Goal: Task Accomplishment & Management: Complete application form

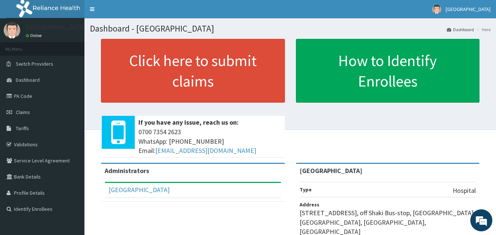
click at [47, 90] on link "PA Code" at bounding box center [42, 96] width 84 height 16
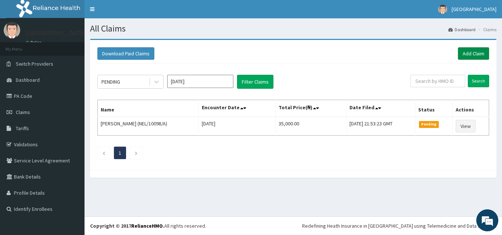
click at [470, 50] on link "Add Claim" at bounding box center [473, 53] width 31 height 12
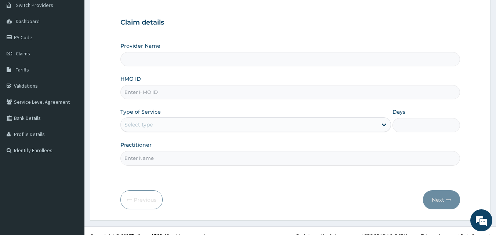
scroll to position [59, 0]
click at [250, 90] on input "HMO ID" at bounding box center [290, 92] width 340 height 14
type input "Peaceful Health Hospital"
paste input "OHT/12127/A"
type input "OHT/12127/A"
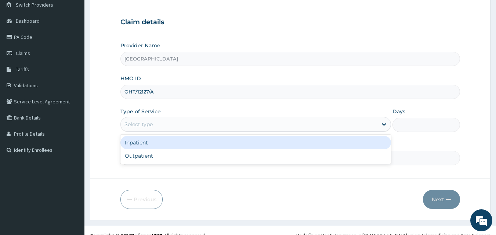
click at [230, 120] on div "Select type" at bounding box center [249, 125] width 257 height 12
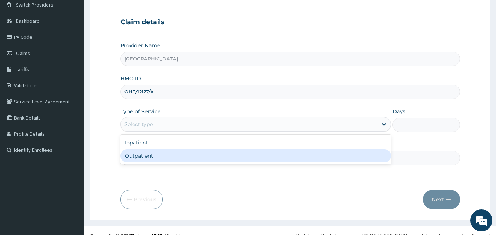
click at [185, 152] on div "Outpatient" at bounding box center [255, 155] width 271 height 13
type input "1"
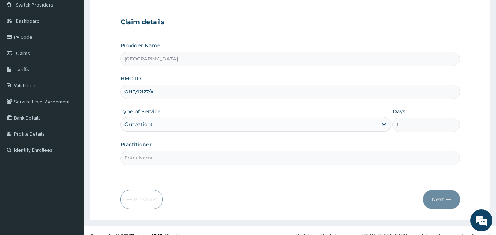
click at [159, 157] on input "Practitioner" at bounding box center [290, 158] width 340 height 14
type input "DR ADEYEMI"
click at [437, 198] on button "Next" at bounding box center [441, 199] width 37 height 19
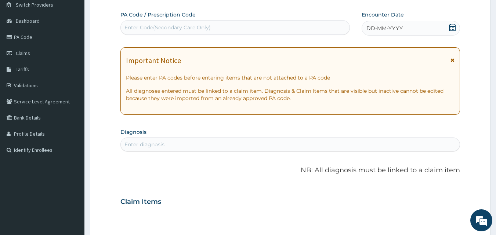
click at [183, 26] on div "Enter Code(Secondary Care Only)" at bounding box center [167, 27] width 86 height 7
paste input "PA/ECCD23"
type input "PA/ECCD23"
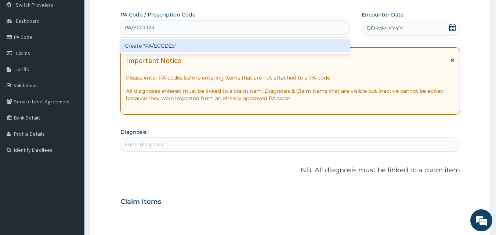
click at [171, 45] on div "Create "PA/ECCD23"" at bounding box center [235, 45] width 230 height 13
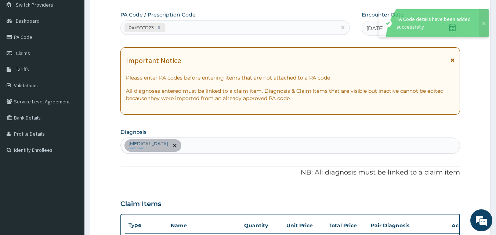
scroll to position [213, 0]
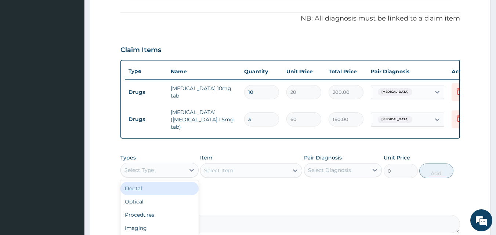
click at [150, 171] on div "Select Type" at bounding box center [138, 170] width 29 height 7
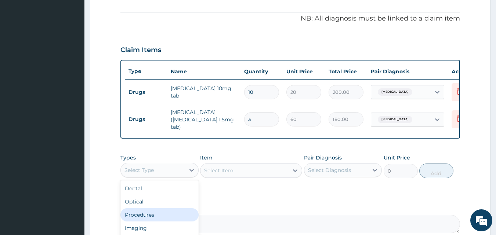
click at [183, 210] on div "Procedures" at bounding box center [159, 215] width 78 height 13
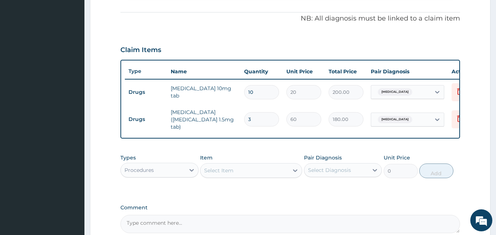
click at [261, 177] on div "Select Item" at bounding box center [245, 171] width 88 height 12
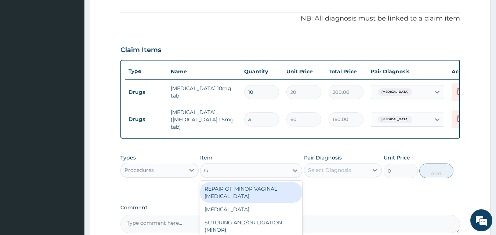
type input "GP"
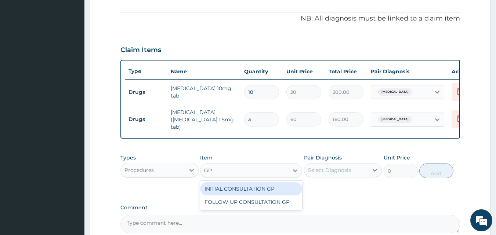
click at [266, 189] on div "INITIAL CONSULTATION GP" at bounding box center [251, 189] width 102 height 13
type input "3500"
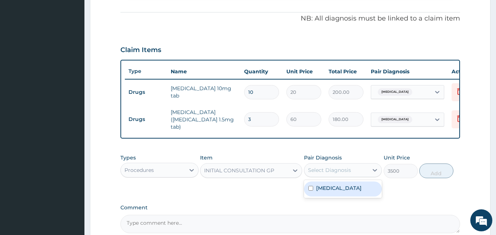
click at [342, 172] on div "Select Diagnosis" at bounding box center [329, 170] width 43 height 7
click at [325, 191] on label "Insomnia" at bounding box center [339, 188] width 46 height 7
checkbox input "true"
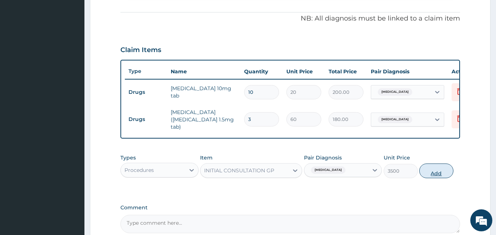
click at [426, 174] on button "Add" at bounding box center [436, 171] width 34 height 15
type input "0"
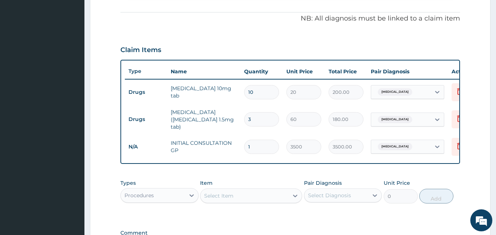
scroll to position [315, 0]
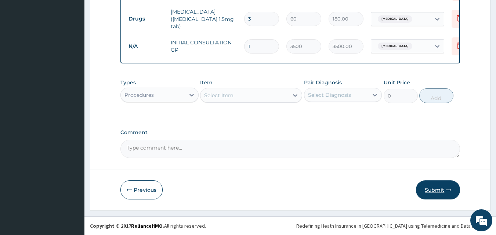
click at [442, 183] on button "Submit" at bounding box center [438, 190] width 44 height 19
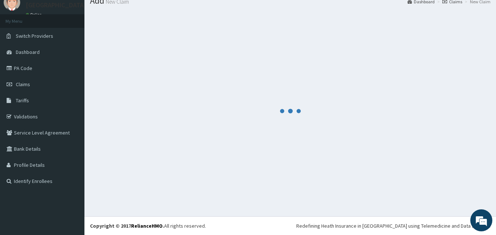
scroll to position [28, 0]
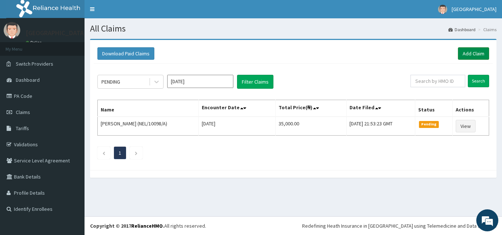
click at [469, 55] on link "Add Claim" at bounding box center [473, 53] width 31 height 12
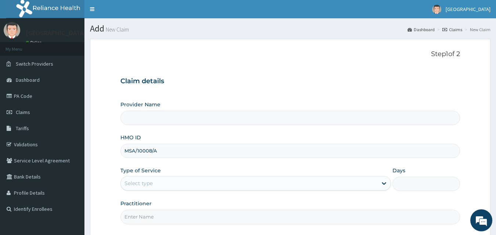
type input "Peaceful Health Hospital"
type input "MSA/10008/A"
click at [142, 185] on div "Select type" at bounding box center [138, 183] width 28 height 7
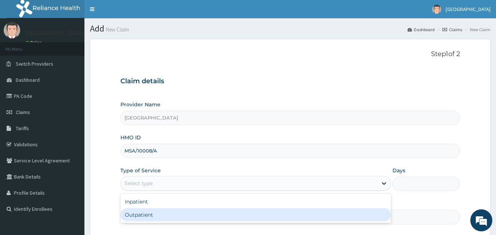
click at [143, 215] on div "Outpatient" at bounding box center [255, 215] width 271 height 13
type input "1"
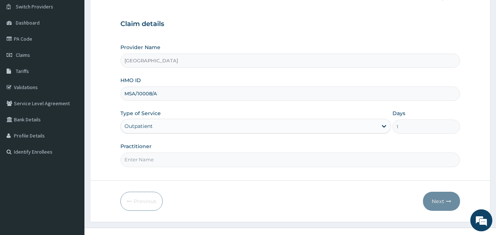
scroll to position [58, 0]
click at [268, 159] on input "Practitioner" at bounding box center [290, 159] width 340 height 14
type input "DR ADEYEMI"
click at [435, 201] on button "Next" at bounding box center [441, 200] width 37 height 19
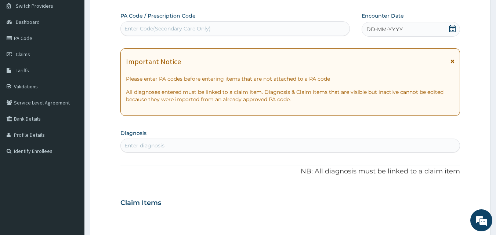
click at [228, 32] on div "Enter Code(Secondary Care Only)" at bounding box center [235, 29] width 229 height 12
paste input "PA/459FDD"
type input "PA/459FDD"
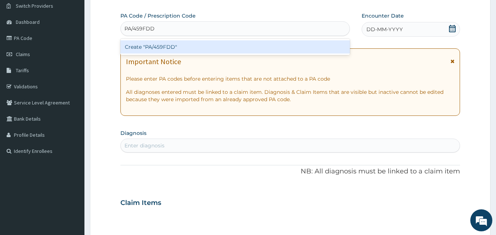
click at [211, 46] on div "Create "PA/459FDD"" at bounding box center [235, 46] width 230 height 13
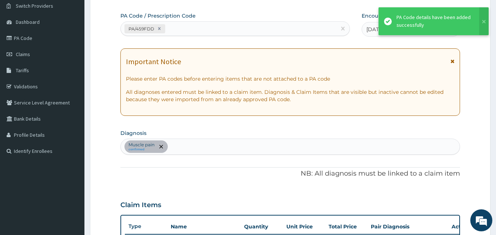
scroll to position [188, 0]
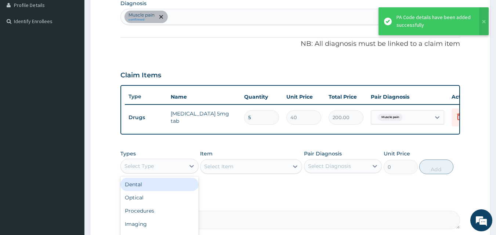
click at [159, 171] on div "Select Type" at bounding box center [153, 166] width 64 height 12
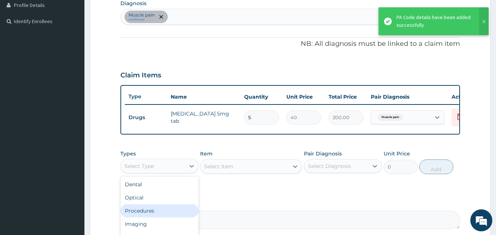
click at [149, 213] on div "Procedures" at bounding box center [159, 211] width 78 height 13
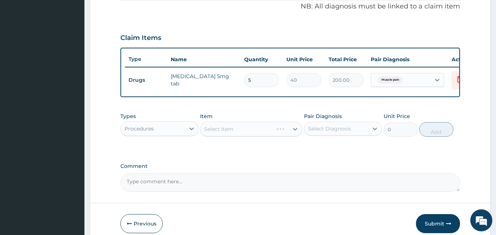
scroll to position [227, 0]
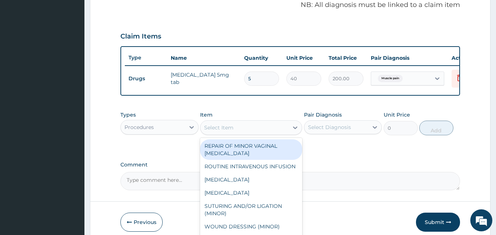
click at [234, 133] on div "Select Item" at bounding box center [245, 128] width 88 height 12
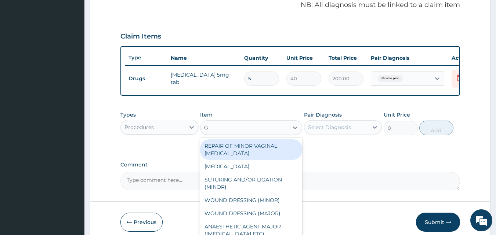
type input "GP"
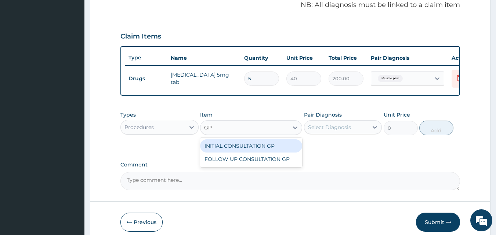
click at [244, 150] on div "INITIAL CONSULTATION GP" at bounding box center [251, 146] width 102 height 13
type input "3500"
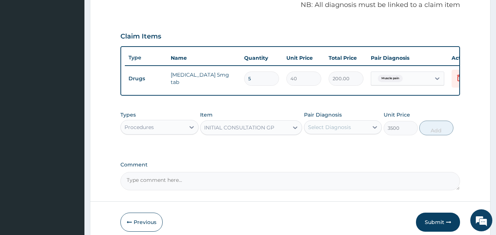
click at [333, 131] on div "Select Diagnosis" at bounding box center [329, 127] width 43 height 7
click at [325, 149] on label "Muscle pain" at bounding box center [332, 145] width 32 height 7
checkbox input "true"
click at [433, 136] on button "Add" at bounding box center [436, 128] width 34 height 15
type input "0"
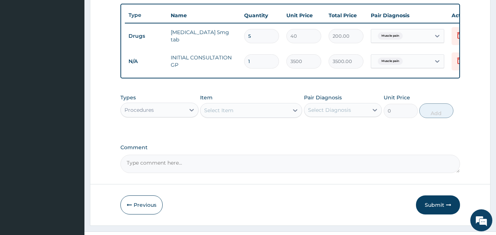
scroll to position [290, 0]
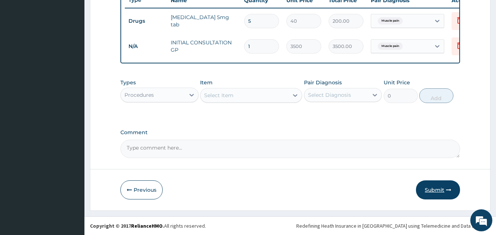
click at [441, 191] on button "Submit" at bounding box center [438, 190] width 44 height 19
